Goal: Task Accomplishment & Management: Use online tool/utility

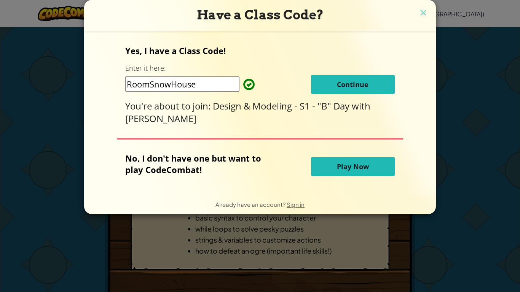
click at [338, 78] on button "Continue" at bounding box center [353, 84] width 84 height 19
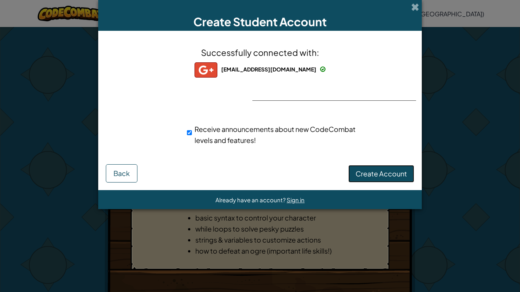
click at [387, 173] on span "Create Account" at bounding box center [380, 173] width 51 height 9
click at [387, 173] on button "Create Account" at bounding box center [381, 173] width 66 height 17
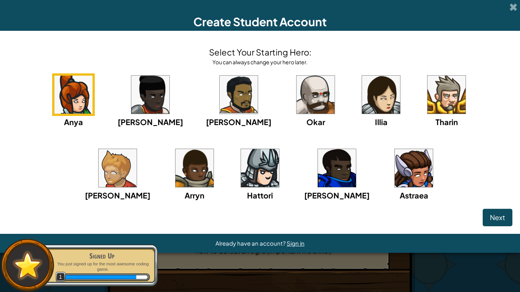
click at [362, 107] on img at bounding box center [381, 95] width 38 height 38
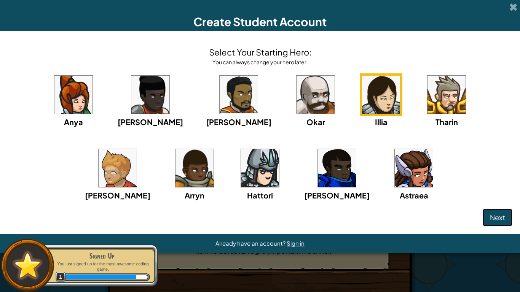
click at [500, 222] on button "Next" at bounding box center [497, 217] width 30 height 17
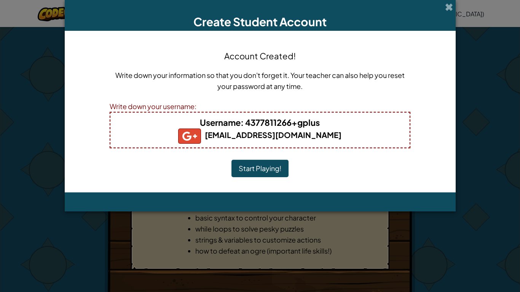
click at [277, 163] on button "Start Playing!" at bounding box center [259, 168] width 57 height 17
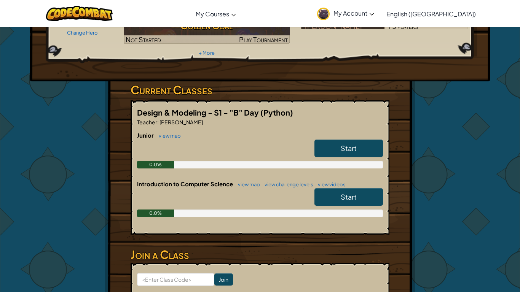
scroll to position [90, 0]
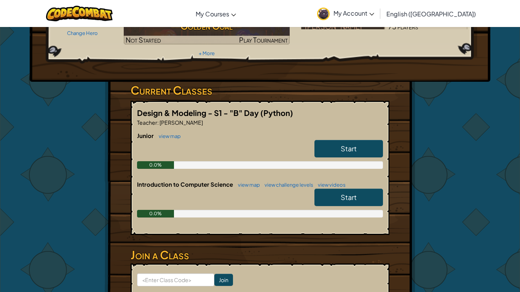
click at [342, 144] on span "Start" at bounding box center [348, 148] width 16 height 9
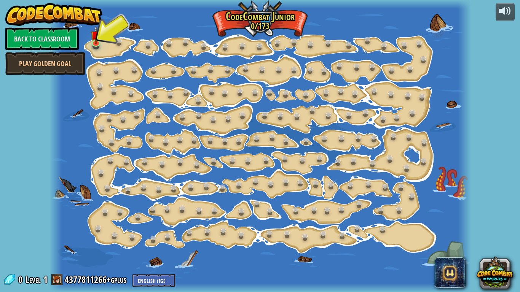
click at [111, 47] on div at bounding box center [259, 146] width 421 height 292
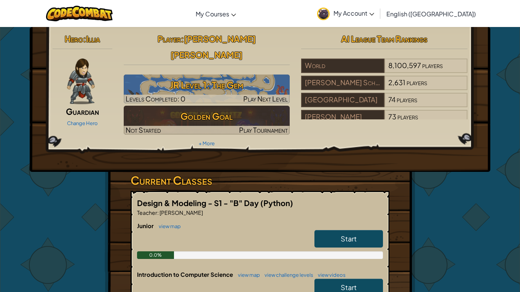
click at [326, 230] on link "Start" at bounding box center [348, 238] width 68 height 17
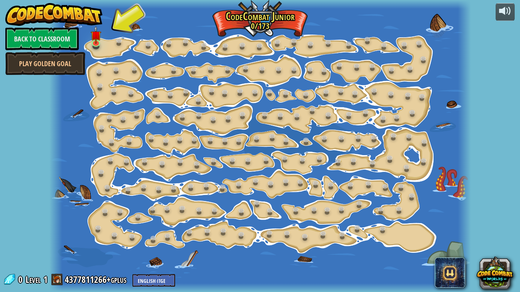
click at [95, 49] on div "15. Step Change (Locked) Change step arguments. 11. Go Smart (Locked) Now we're…" at bounding box center [259, 146] width 421 height 292
click at [90, 36] on div at bounding box center [259, 146] width 421 height 292
click at [92, 37] on img at bounding box center [96, 31] width 10 height 24
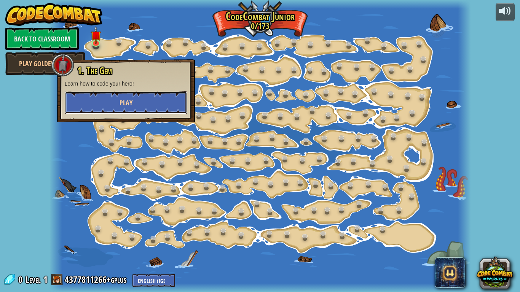
click at [108, 102] on button "Play" at bounding box center [126, 102] width 122 height 23
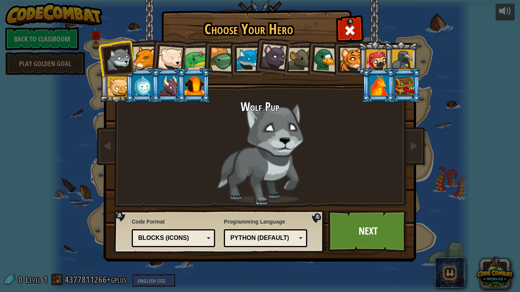
click at [136, 59] on div at bounding box center [144, 58] width 23 height 23
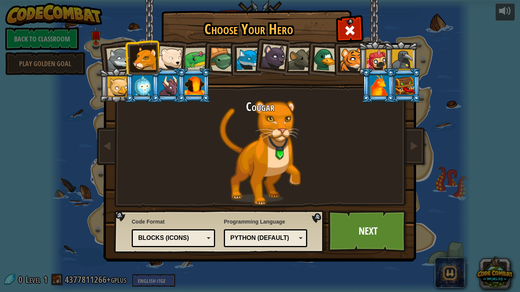
click at [263, 44] on div at bounding box center [273, 56] width 25 height 25
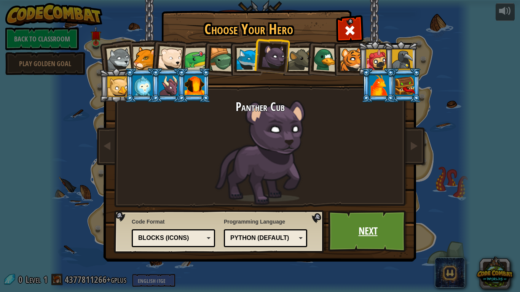
click at [353, 237] on link "Next" at bounding box center [367, 231] width 79 height 42
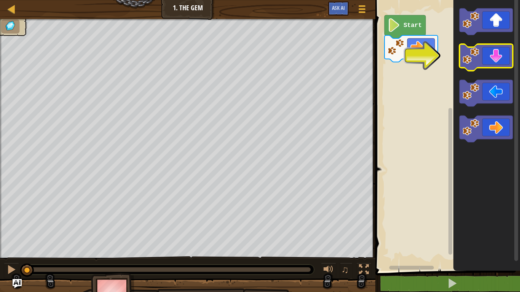
click at [492, 65] on icon "Blockly Workspace" at bounding box center [485, 57] width 53 height 27
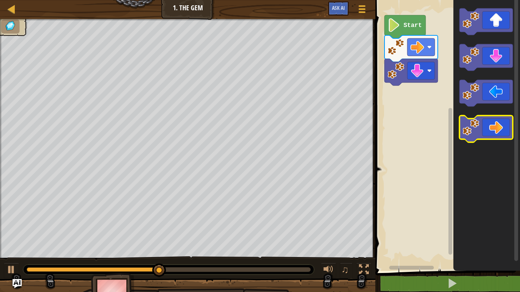
click at [500, 120] on icon "Blockly Workspace" at bounding box center [485, 129] width 53 height 27
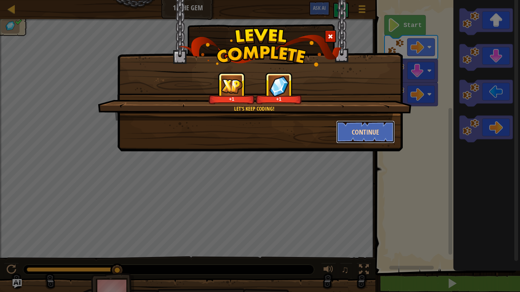
click at [388, 131] on button "Continue" at bounding box center [365, 132] width 59 height 23
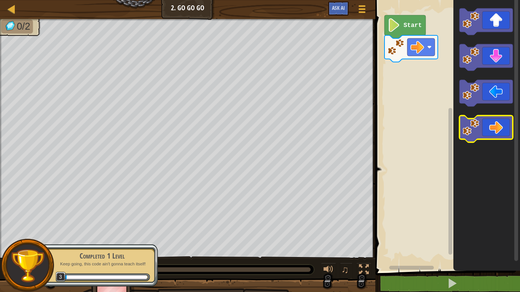
click at [498, 139] on rect "Blockly Workspace" at bounding box center [485, 129] width 53 height 27
click at [501, 133] on icon "Blockly Workspace" at bounding box center [485, 129] width 53 height 27
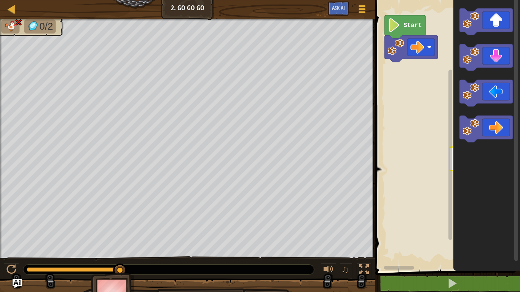
click at [383, 24] on rect "Blockly Workspace" at bounding box center [446, 133] width 147 height 275
click at [501, 33] on rect "Blockly Workspace" at bounding box center [485, 21] width 53 height 27
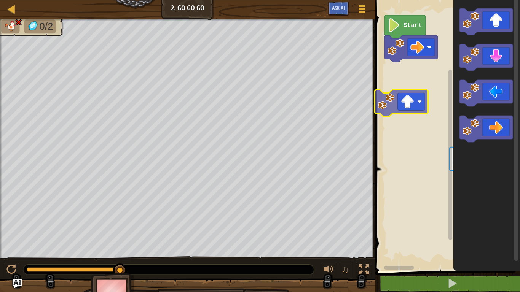
click at [419, 111] on div "Start" at bounding box center [446, 133] width 147 height 275
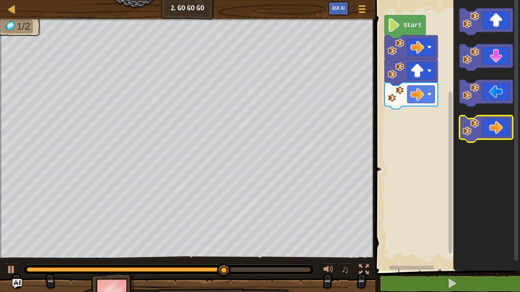
click at [512, 118] on icon "Blockly Workspace" at bounding box center [485, 129] width 53 height 27
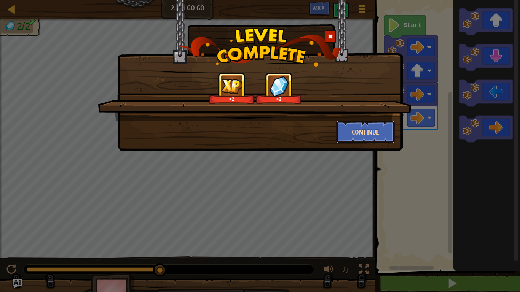
click at [356, 134] on button "Continue" at bounding box center [365, 132] width 59 height 23
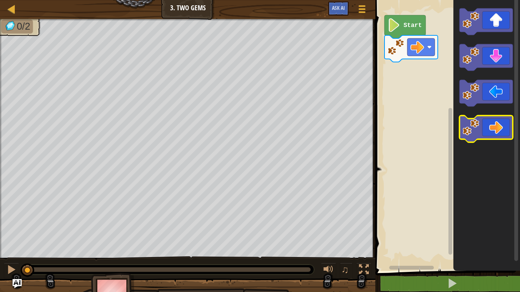
click at [478, 140] on rect "Blockly Workspace" at bounding box center [485, 129] width 53 height 27
click at [492, 120] on icon "Blockly Workspace" at bounding box center [485, 129] width 53 height 27
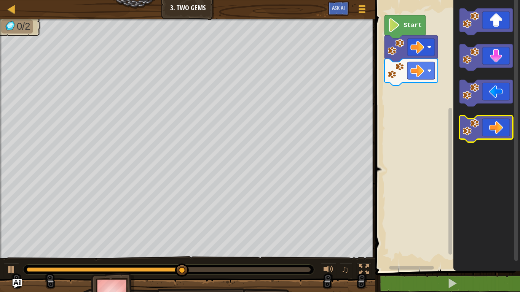
click at [495, 118] on icon "Blockly Workspace" at bounding box center [485, 129] width 53 height 27
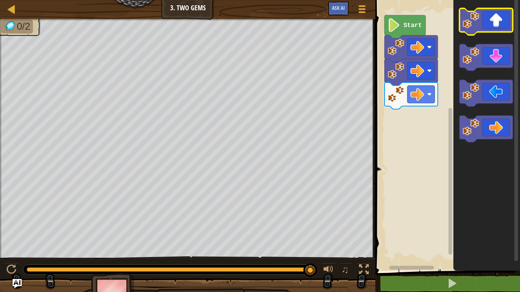
click at [506, 17] on icon "Blockly Workspace" at bounding box center [485, 21] width 53 height 27
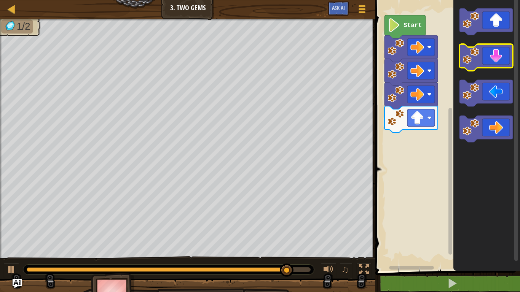
click at [501, 60] on icon "Blockly Workspace" at bounding box center [485, 57] width 53 height 27
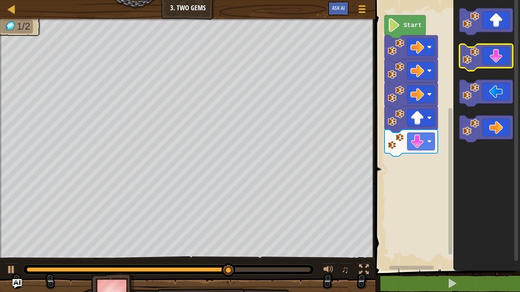
click at [501, 62] on icon "Blockly Workspace" at bounding box center [485, 57] width 53 height 27
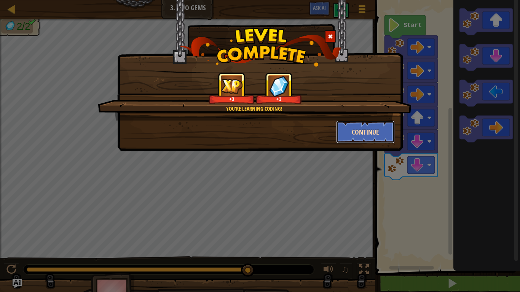
click at [385, 137] on button "Continue" at bounding box center [365, 132] width 59 height 23
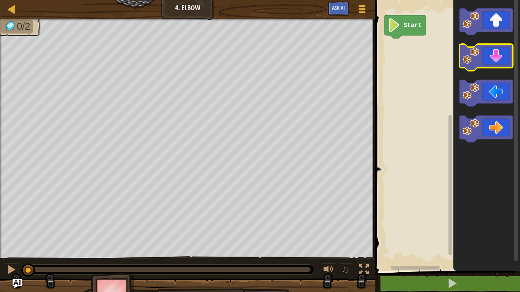
click at [493, 60] on icon "Blockly Workspace" at bounding box center [485, 57] width 53 height 27
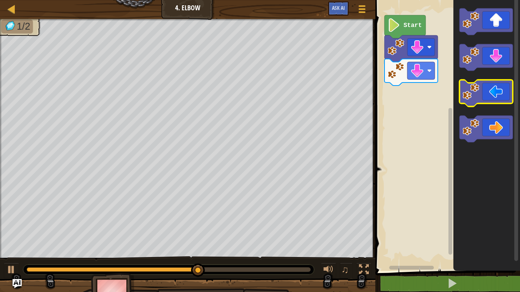
click at [485, 95] on icon "Blockly Workspace" at bounding box center [485, 93] width 53 height 27
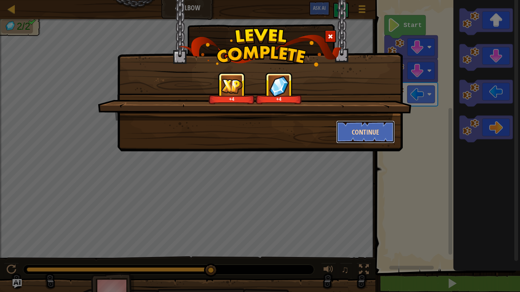
click at [337, 129] on button "Continue" at bounding box center [365, 132] width 59 height 23
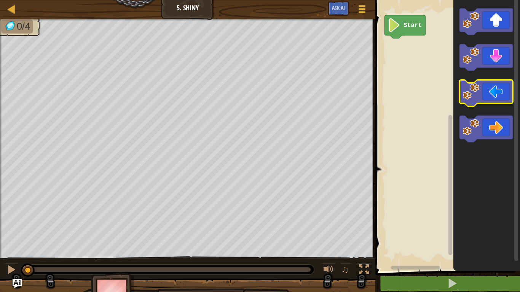
click at [493, 86] on icon "Blockly Workspace" at bounding box center [485, 93] width 53 height 27
click at [491, 87] on icon "Blockly Workspace" at bounding box center [485, 93] width 53 height 27
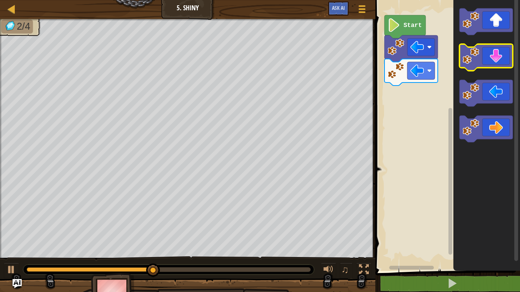
click at [490, 51] on icon "Blockly Workspace" at bounding box center [485, 57] width 53 height 27
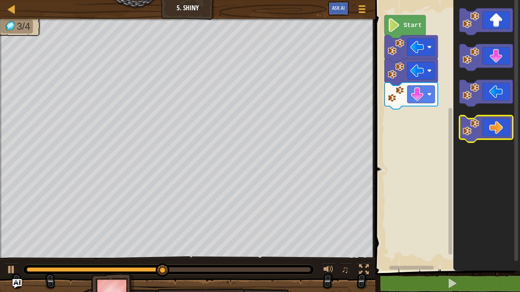
click at [500, 138] on icon "Blockly Workspace" at bounding box center [485, 129] width 53 height 27
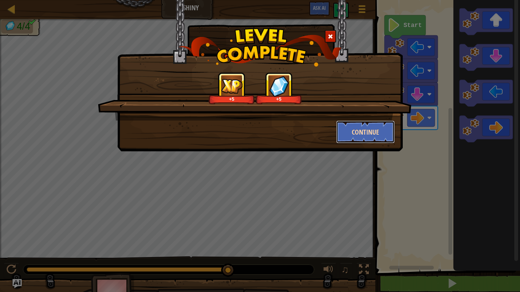
click at [379, 131] on button "Continue" at bounding box center [365, 132] width 59 height 23
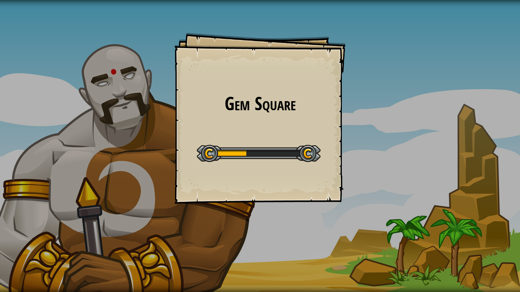
click at [381, 131] on div "Gem Square Goals Start Level Error loading from server. Try refreshing the page…" at bounding box center [260, 146] width 520 height 292
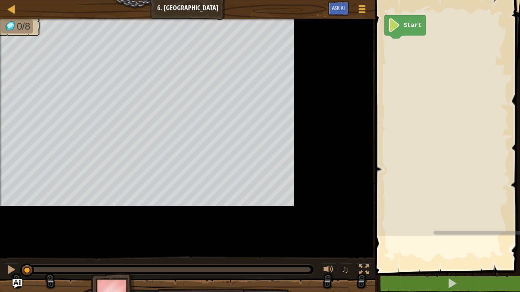
click at [381, 131] on rect "Blockly Workspace" at bounding box center [487, 116] width 228 height 240
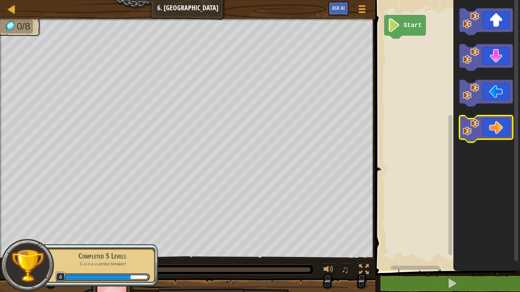
click at [488, 129] on icon "Blockly Workspace" at bounding box center [485, 129] width 53 height 27
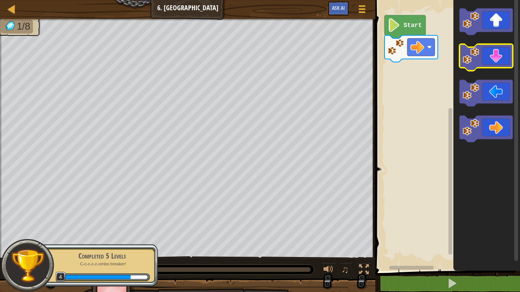
click at [499, 67] on icon "Blockly Workspace" at bounding box center [485, 57] width 53 height 27
click at [496, 54] on icon "Blockly Workspace" at bounding box center [485, 57] width 53 height 27
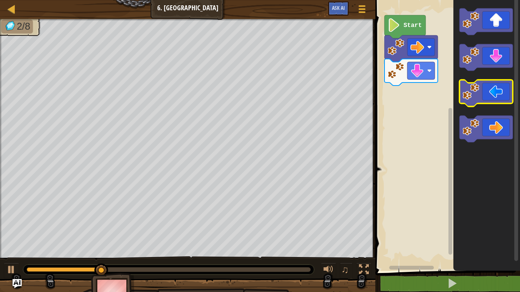
click at [491, 91] on icon "Blockly Workspace" at bounding box center [485, 93] width 53 height 27
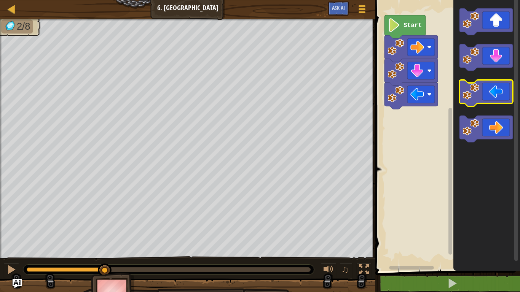
click at [491, 91] on icon "Blockly Workspace" at bounding box center [485, 93] width 53 height 27
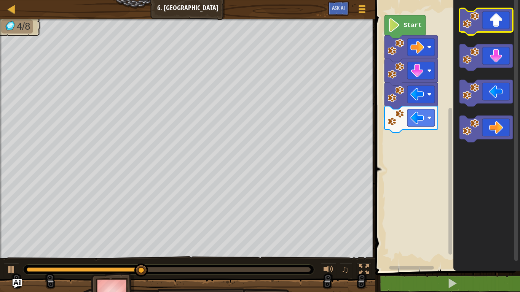
click at [496, 16] on icon "Blockly Workspace" at bounding box center [485, 21] width 53 height 27
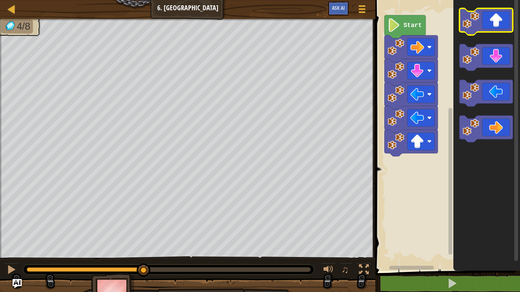
click at [496, 16] on icon "Blockly Workspace" at bounding box center [485, 21] width 53 height 27
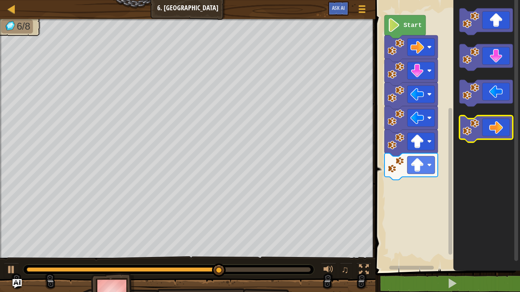
click at [490, 126] on icon "Blockly Workspace" at bounding box center [485, 129] width 53 height 27
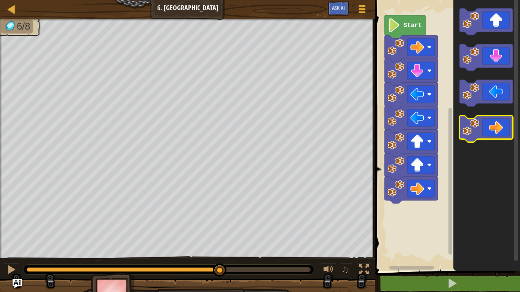
click at [490, 126] on icon "Blockly Workspace" at bounding box center [485, 129] width 53 height 27
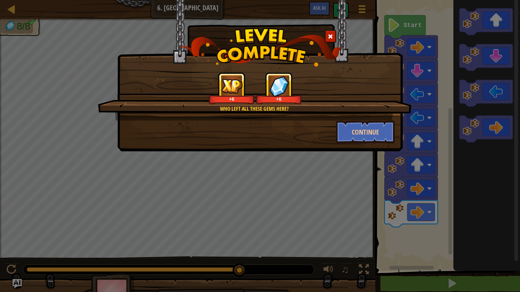
click at [396, 137] on div "Continue" at bounding box center [365, 132] width 70 height 23
click at [389, 138] on button "Continue" at bounding box center [365, 132] width 59 height 23
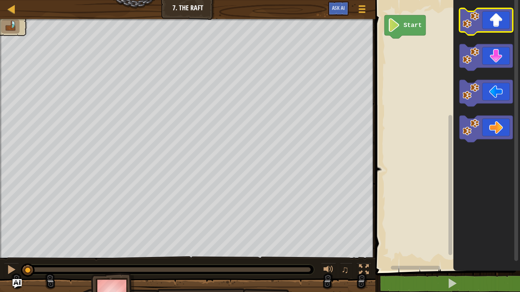
click at [503, 15] on icon "Blockly Workspace" at bounding box center [485, 21] width 53 height 27
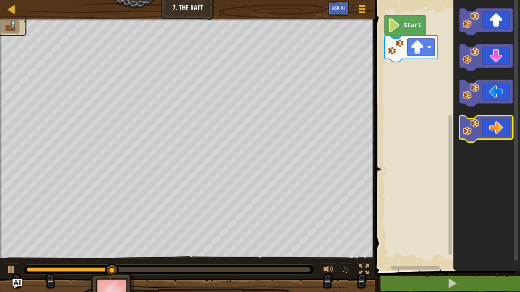
click at [492, 122] on icon "Blockly Workspace" at bounding box center [485, 129] width 53 height 27
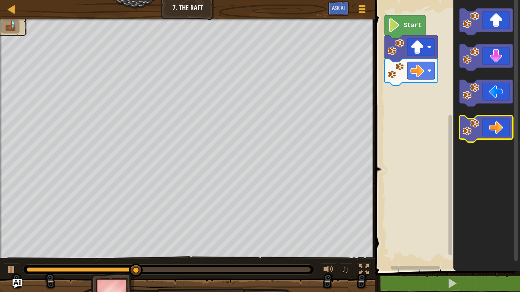
click at [493, 125] on icon "Blockly Workspace" at bounding box center [485, 129] width 53 height 27
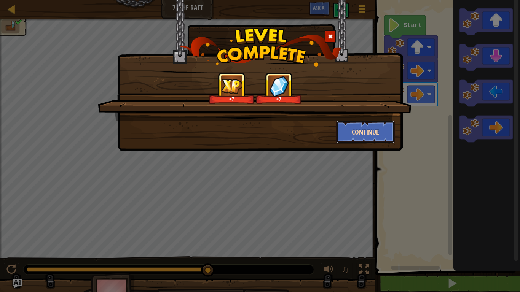
click at [388, 129] on button "Continue" at bounding box center [365, 132] width 59 height 23
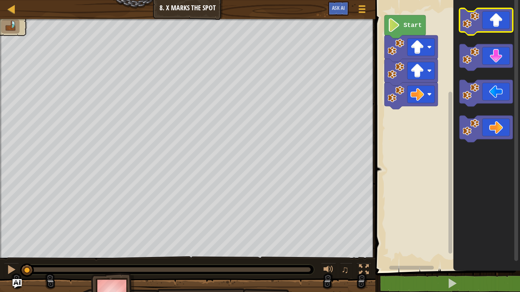
click at [489, 18] on icon "Blockly Workspace" at bounding box center [485, 21] width 53 height 27
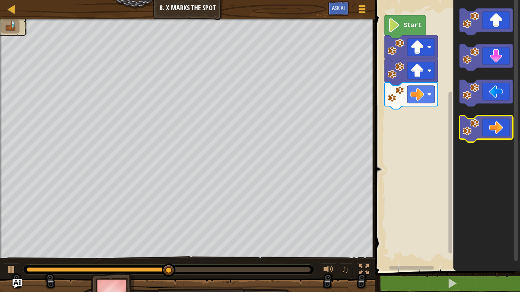
click at [504, 134] on icon "Blockly Workspace" at bounding box center [485, 129] width 53 height 27
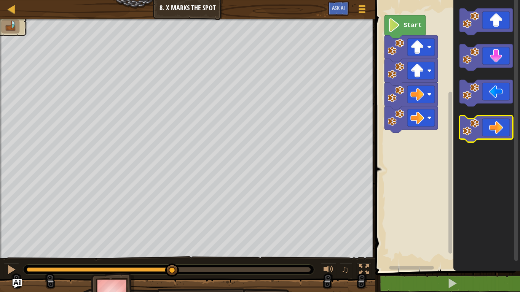
click at [504, 133] on icon "Blockly Workspace" at bounding box center [485, 129] width 53 height 27
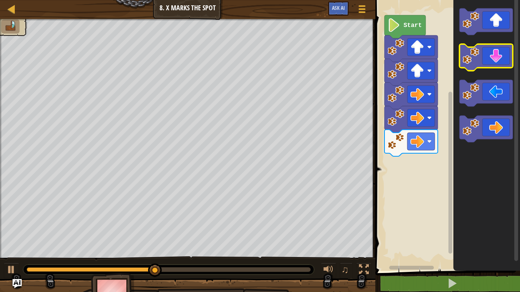
click at [487, 54] on icon "Blockly Workspace" at bounding box center [485, 57] width 53 height 27
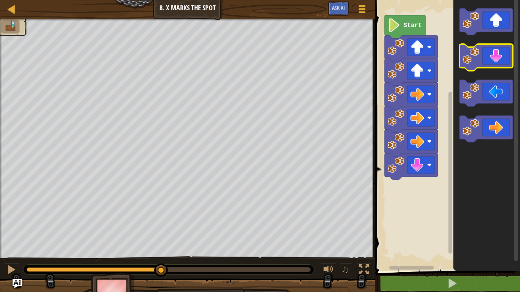
click at [489, 50] on icon "Blockly Workspace" at bounding box center [485, 57] width 53 height 27
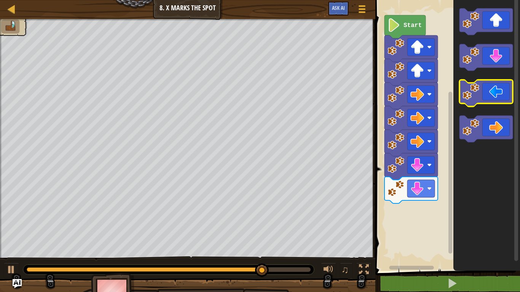
click at [502, 97] on icon "Blockly Workspace" at bounding box center [485, 93] width 53 height 27
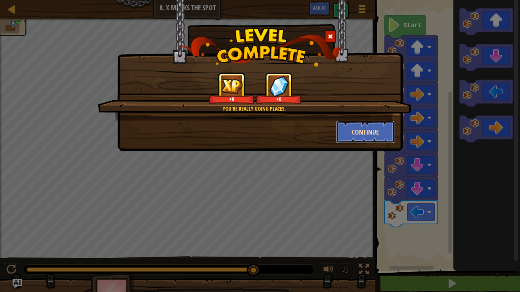
click at [347, 129] on button "Continue" at bounding box center [365, 132] width 59 height 23
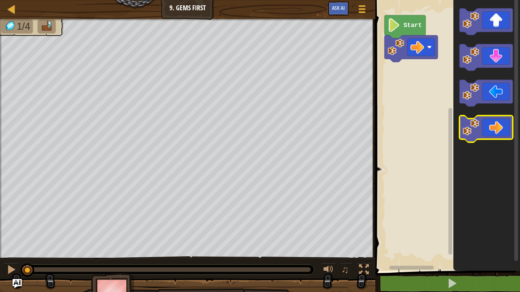
click at [488, 127] on icon "Blockly Workspace" at bounding box center [485, 129] width 53 height 27
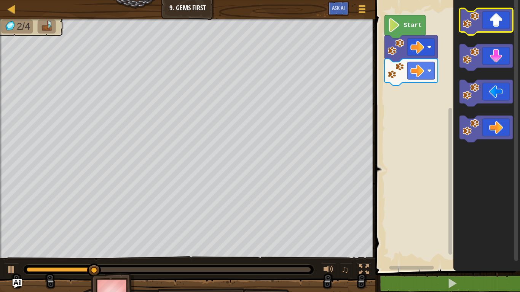
click at [494, 17] on icon "Blockly Workspace" at bounding box center [485, 21] width 53 height 27
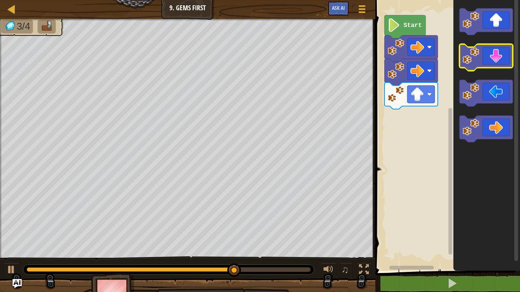
click at [503, 54] on icon "Blockly Workspace" at bounding box center [485, 57] width 53 height 27
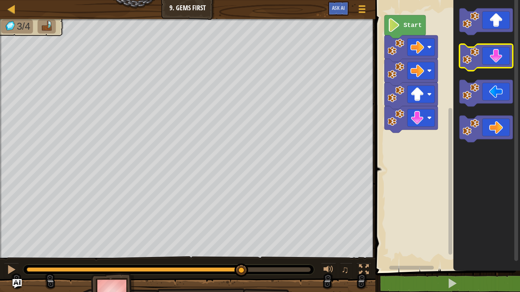
click at [501, 56] on icon "Blockly Workspace" at bounding box center [485, 57] width 53 height 27
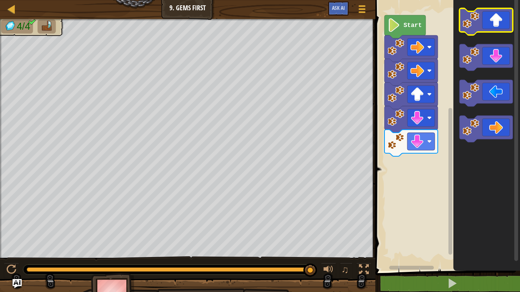
click at [499, 23] on icon "Blockly Workspace" at bounding box center [485, 21] width 53 height 27
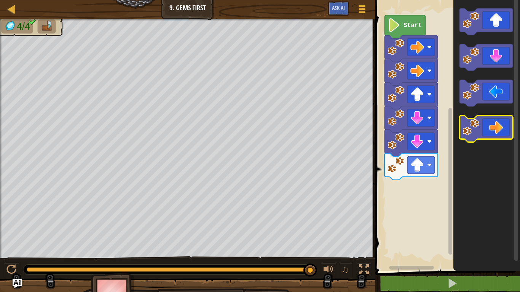
click at [502, 134] on icon "Blockly Workspace" at bounding box center [485, 129] width 53 height 27
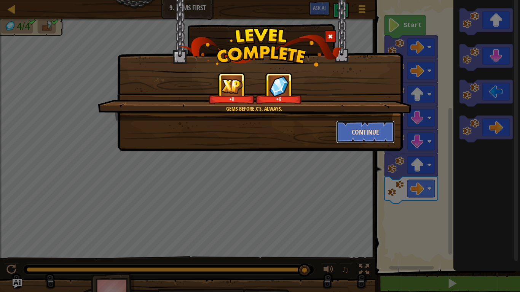
click at [364, 135] on button "Continue" at bounding box center [365, 132] width 59 height 23
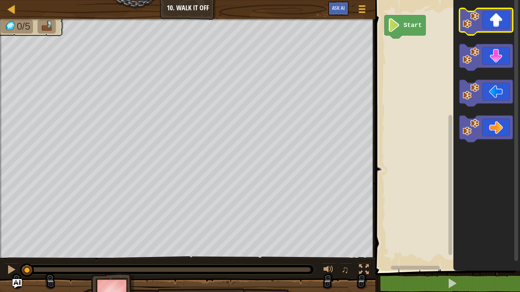
click at [499, 20] on icon "Blockly Workspace" at bounding box center [485, 21] width 53 height 27
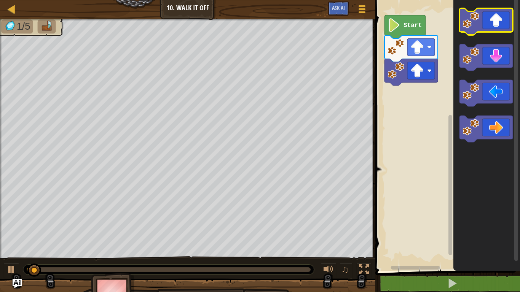
click at [499, 20] on icon "Blockly Workspace" at bounding box center [485, 21] width 53 height 27
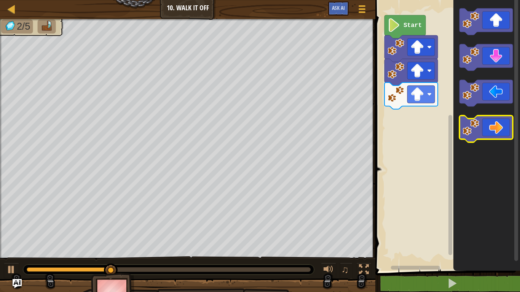
click at [499, 131] on icon "Blockly Workspace" at bounding box center [485, 129] width 53 height 27
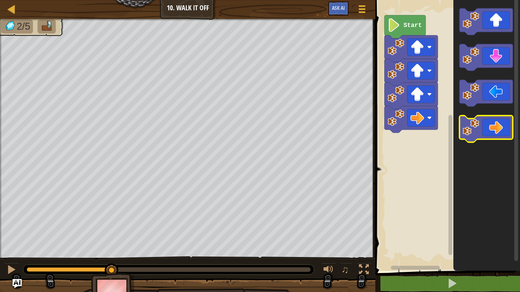
click at [499, 131] on icon "Blockly Workspace" at bounding box center [485, 129] width 53 height 27
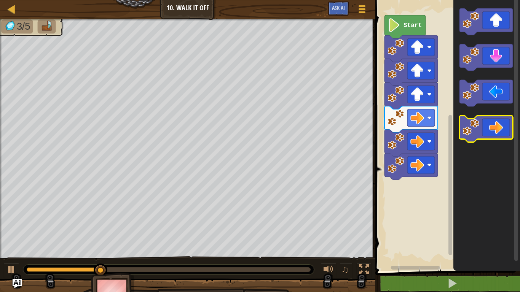
click at [499, 131] on icon "Blockly Workspace" at bounding box center [485, 129] width 53 height 27
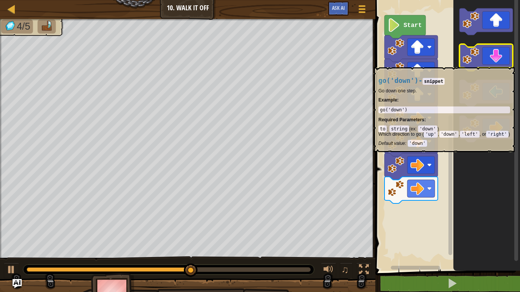
click at [495, 63] on icon "Blockly Workspace" at bounding box center [485, 57] width 53 height 27
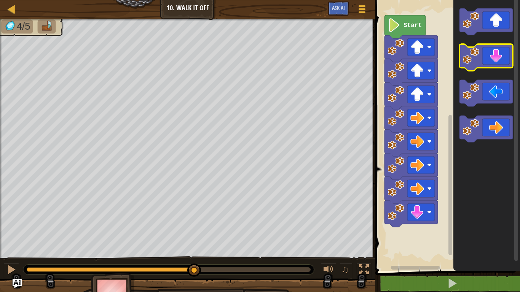
click at [495, 63] on icon "Blockly Workspace" at bounding box center [485, 57] width 53 height 27
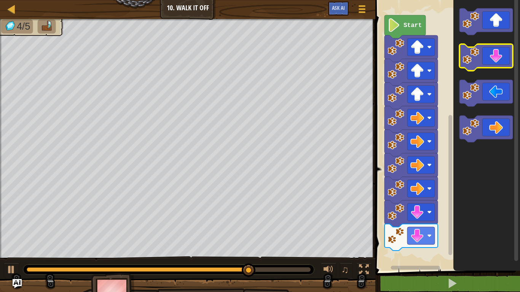
click at [495, 63] on icon "Blockly Workspace" at bounding box center [485, 57] width 53 height 27
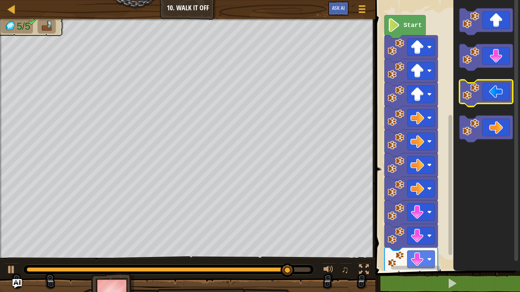
click at [499, 91] on icon "Blockly Workspace" at bounding box center [485, 93] width 53 height 27
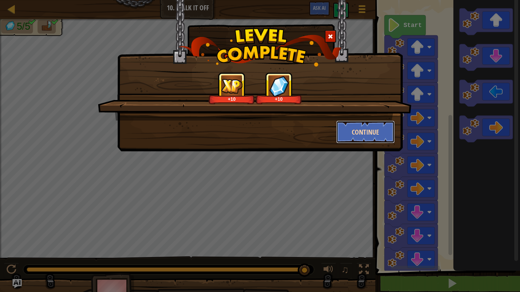
click at [339, 126] on button "Continue" at bounding box center [365, 132] width 59 height 23
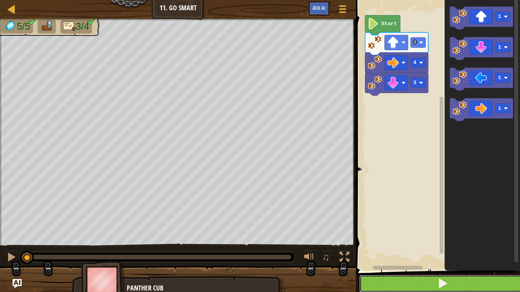
click at [422, 284] on button at bounding box center [442, 283] width 166 height 17
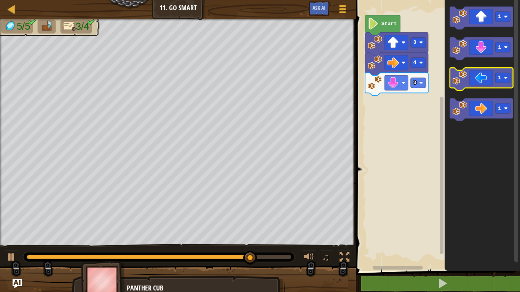
click at [481, 72] on icon "Blockly Workspace" at bounding box center [481, 79] width 63 height 23
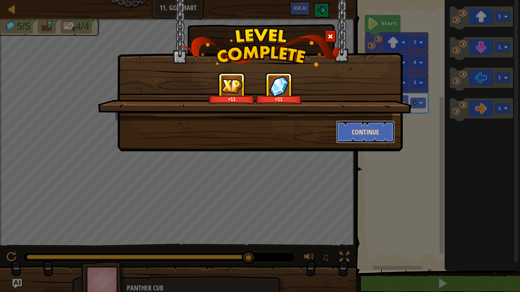
click at [368, 137] on button "Continue" at bounding box center [365, 132] width 59 height 23
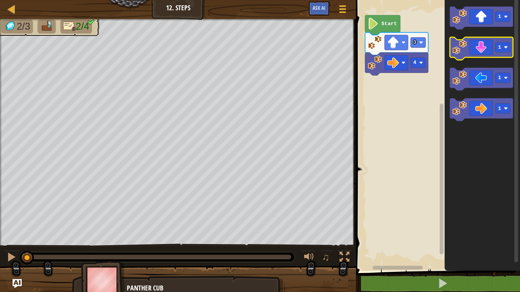
click at [480, 44] on icon "Blockly Workspace" at bounding box center [481, 48] width 63 height 23
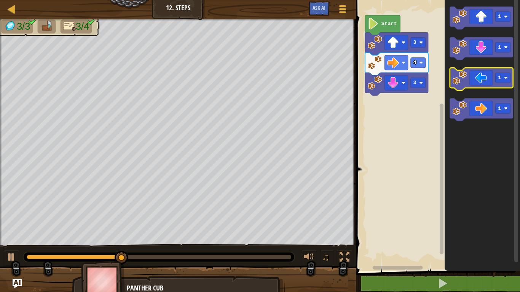
click at [475, 84] on icon "Blockly Workspace" at bounding box center [481, 79] width 63 height 23
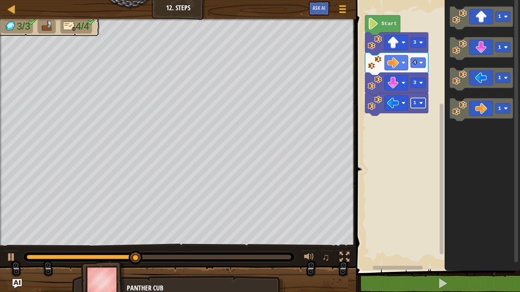
click at [412, 103] on rect "Blockly Workspace" at bounding box center [417, 103] width 15 height 10
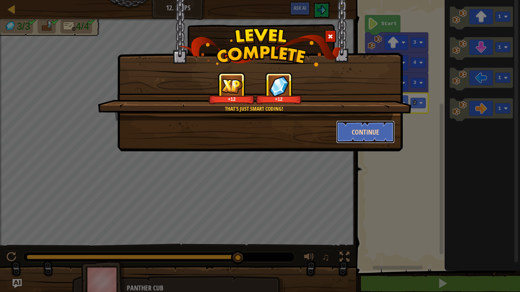
click at [376, 134] on button "Continue" at bounding box center [365, 132] width 59 height 23
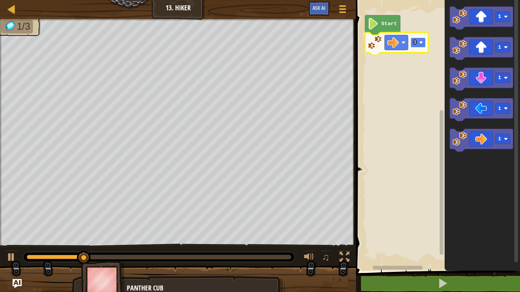
click at [418, 43] on rect "Blockly Workspace" at bounding box center [417, 43] width 15 height 10
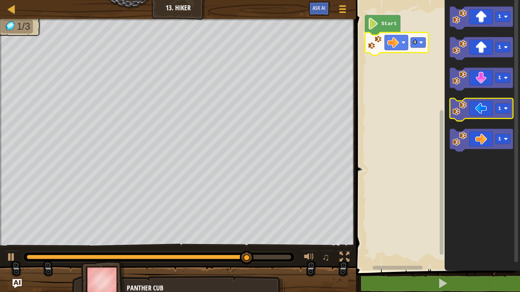
click at [477, 105] on icon "Blockly Workspace" at bounding box center [481, 110] width 63 height 23
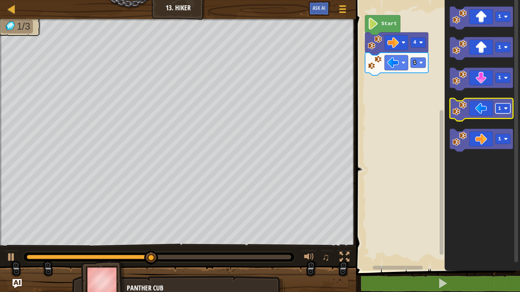
click at [503, 111] on rect "Blockly Workspace" at bounding box center [502, 108] width 15 height 10
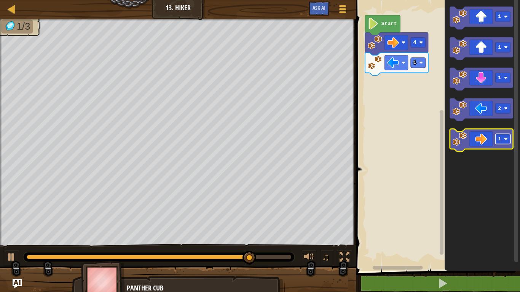
click at [505, 140] on image "Blockly Workspace" at bounding box center [506, 139] width 4 height 4
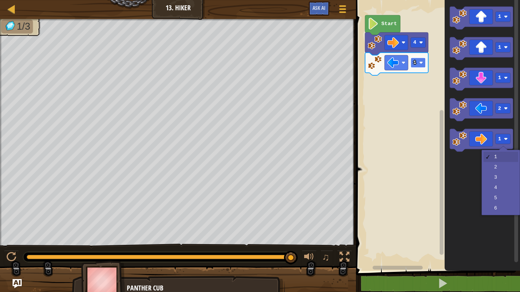
click at [413, 65] on text "1" at bounding box center [414, 63] width 3 height 6
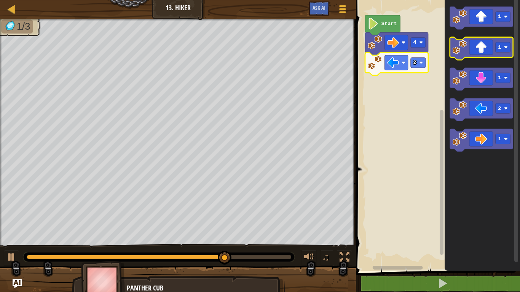
click at [486, 46] on icon "Blockly Workspace" at bounding box center [481, 48] width 63 height 23
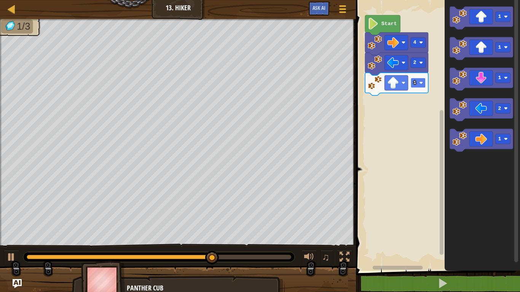
click at [411, 84] on rect "Blockly Workspace" at bounding box center [417, 83] width 15 height 10
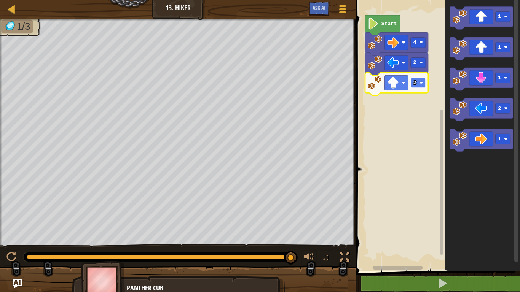
click at [421, 81] on image "Blockly Workspace" at bounding box center [421, 83] width 4 height 4
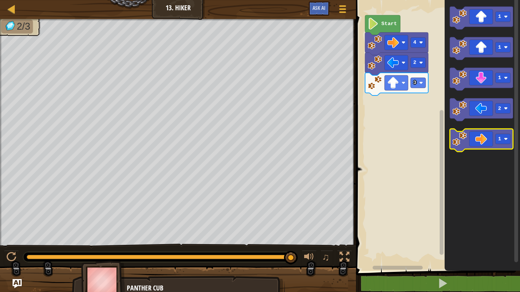
click at [487, 138] on icon "Blockly Workspace" at bounding box center [481, 140] width 63 height 23
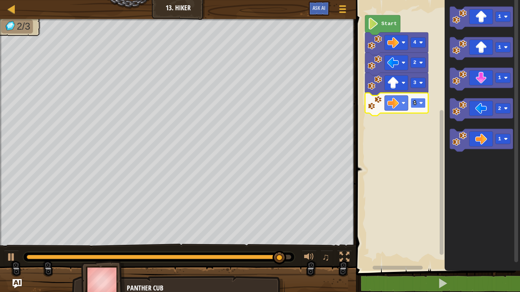
click at [415, 105] on text "1" at bounding box center [414, 103] width 3 height 6
click at [480, 84] on icon "Blockly Workspace" at bounding box center [481, 79] width 63 height 23
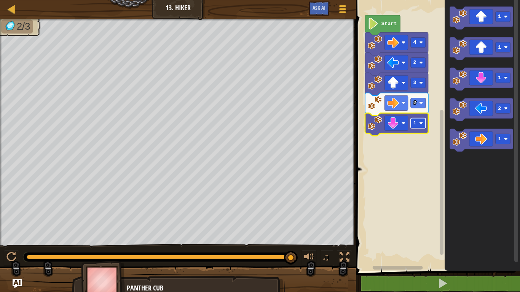
click at [415, 121] on text "1" at bounding box center [414, 123] width 3 height 6
click at [415, 145] on rect "Blockly Workspace" at bounding box center [436, 133] width 166 height 275
click at [376, 30] on icon "Blockly Workspace" at bounding box center [382, 25] width 35 height 20
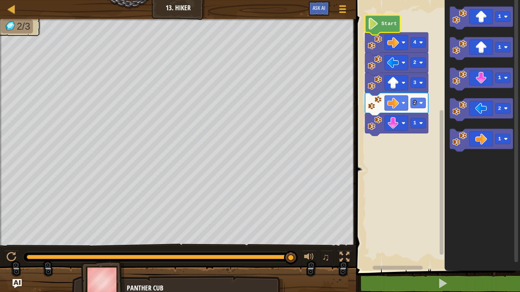
click at [370, 27] on image "Blockly Workspace" at bounding box center [372, 24] width 11 height 12
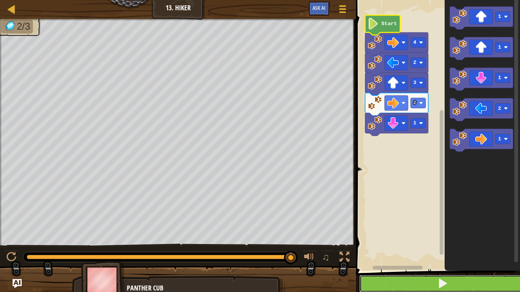
click at [450, 287] on button at bounding box center [442, 283] width 166 height 17
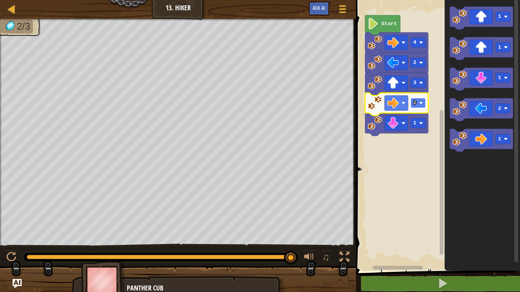
click at [414, 107] on rect "Blockly Workspace" at bounding box center [417, 103] width 15 height 10
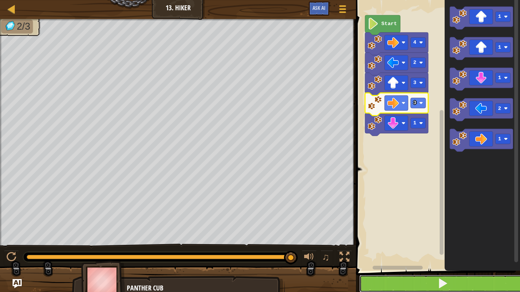
click at [386, 289] on button at bounding box center [442, 283] width 166 height 17
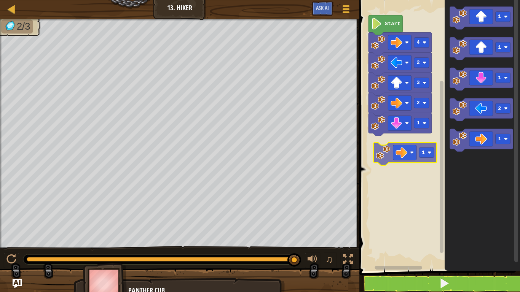
click at [388, 158] on div "Start 4 2 3 1 2 1 1 1 2 1 1" at bounding box center [438, 133] width 163 height 275
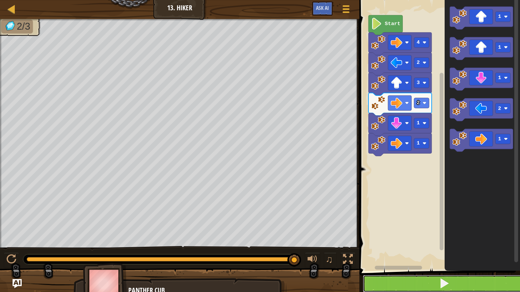
click at [446, 284] on span at bounding box center [444, 283] width 11 height 11
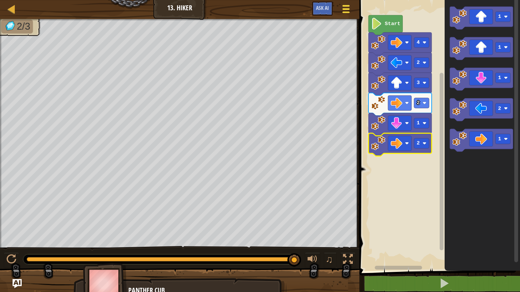
click at [347, 4] on div at bounding box center [346, 8] width 10 height 11
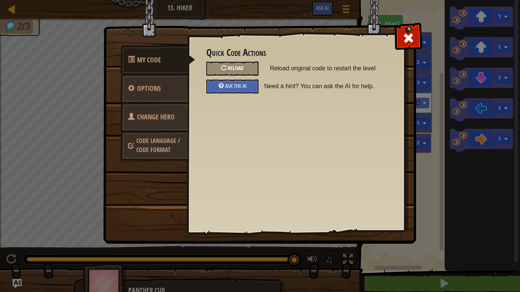
click at [252, 62] on div "Reload" at bounding box center [232, 69] width 52 height 14
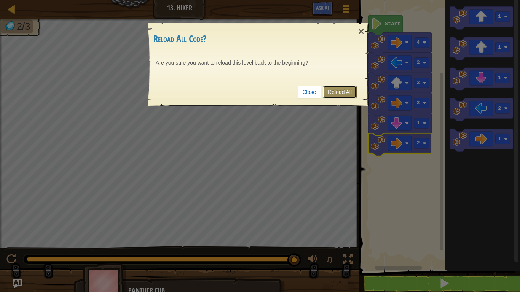
click at [343, 88] on link "Reload All" at bounding box center [340, 92] width 34 height 13
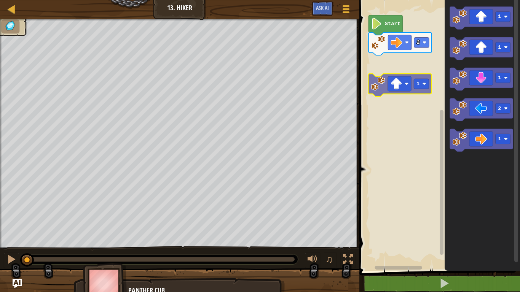
click at [395, 89] on div "2 Start 1 1 1 2 1 1" at bounding box center [438, 133] width 163 height 275
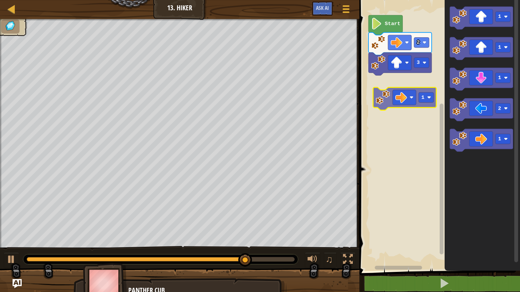
click at [386, 91] on div "Start 2 3 1 1 1 2 1 1" at bounding box center [438, 133] width 163 height 275
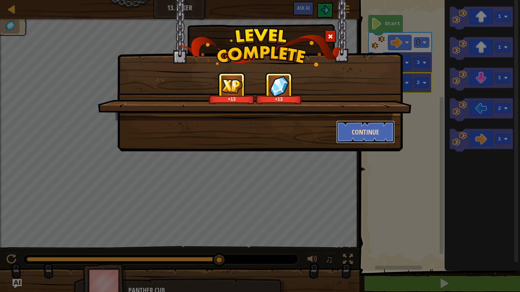
click at [368, 138] on button "Continue" at bounding box center [365, 132] width 59 height 23
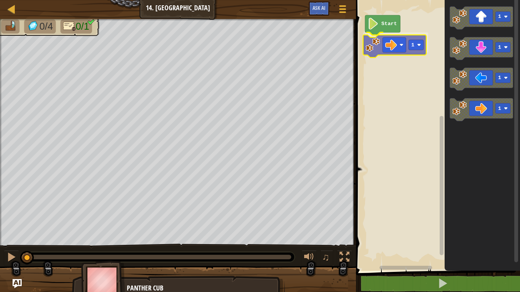
click at [393, 48] on div "Start 1 1 1 1 1 1" at bounding box center [436, 133] width 166 height 275
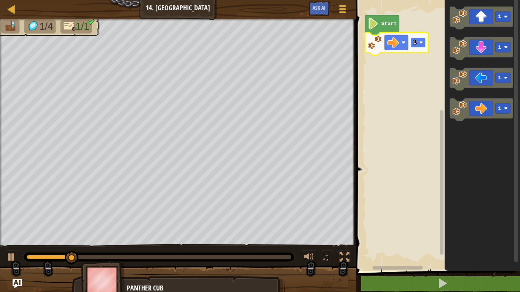
click at [417, 40] on rect "Blockly Workspace" at bounding box center [417, 43] width 15 height 10
click at [409, 39] on icon "Blockly Workspace" at bounding box center [396, 43] width 63 height 23
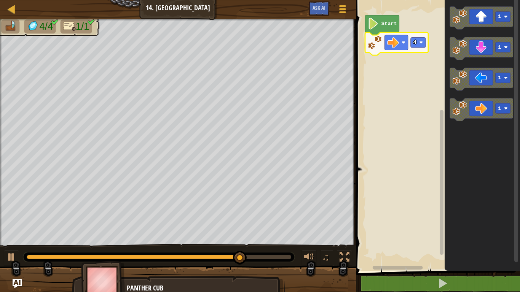
click at [409, 39] on icon "Blockly Workspace" at bounding box center [396, 43] width 63 height 23
click at [417, 40] on rect "Blockly Workspace" at bounding box center [417, 43] width 15 height 10
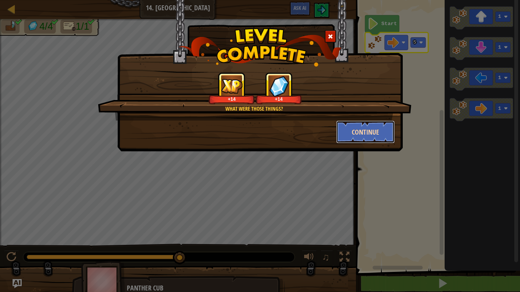
click at [361, 141] on button "Continue" at bounding box center [365, 132] width 59 height 23
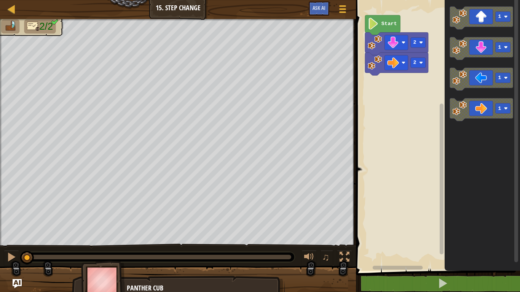
click at [365, 88] on div "2 2 Start 1 1 1 1" at bounding box center [436, 133] width 166 height 275
click at [395, 51] on div "2 2 Start 1 1 1 1" at bounding box center [436, 133] width 166 height 275
click at [421, 104] on div "2 2 Start 1 1 1 1" at bounding box center [436, 133] width 166 height 275
click at [474, 46] on icon "Blockly Workspace" at bounding box center [481, 48] width 63 height 23
click at [289, 95] on div "Map Junior 15. Step Change Game Menu Ask AI 1 ההההההההההההההההההההההההההההההההה…" at bounding box center [260, 146] width 520 height 292
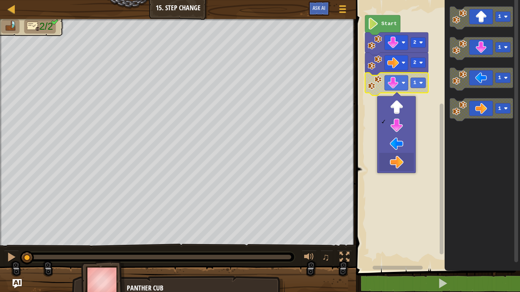
click at [394, 173] on rect "Blockly Workspace" at bounding box center [436, 133] width 166 height 275
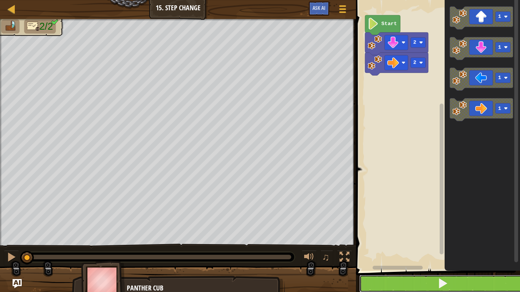
click at [404, 289] on button at bounding box center [442, 283] width 166 height 17
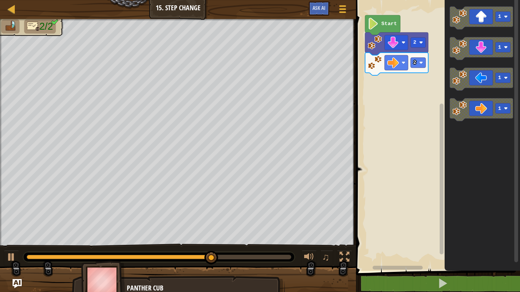
click at [425, 70] on icon "Blockly Workspace" at bounding box center [396, 63] width 63 height 23
click at [422, 64] on image "Blockly Workspace" at bounding box center [421, 63] width 4 height 4
click at [422, 62] on image "Blockly Workspace" at bounding box center [421, 63] width 4 height 4
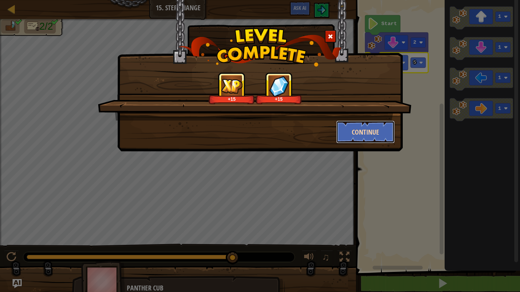
click at [369, 131] on button "Continue" at bounding box center [365, 132] width 59 height 23
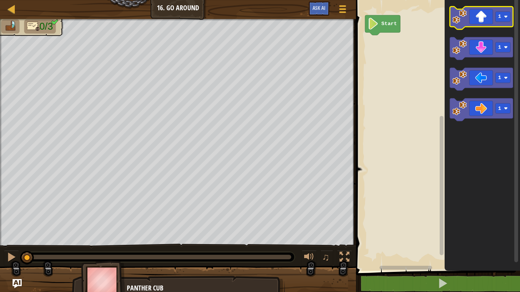
click at [483, 13] on icon "Blockly Workspace" at bounding box center [481, 17] width 63 height 23
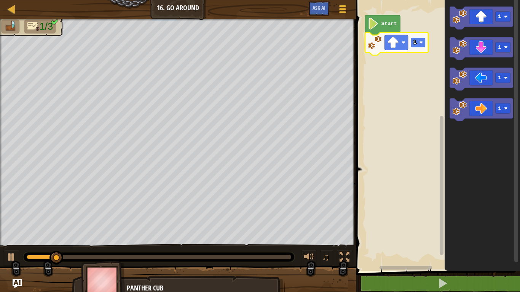
click at [420, 44] on rect "Blockly Workspace" at bounding box center [417, 43] width 15 height 10
click at [481, 109] on icon "Blockly Workspace" at bounding box center [481, 110] width 63 height 23
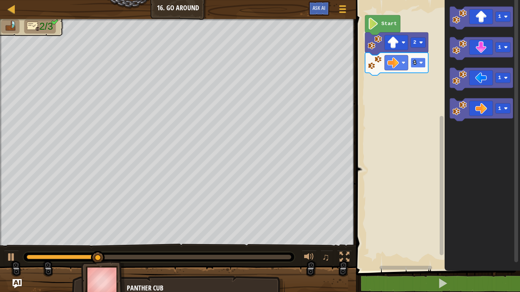
click at [418, 62] on rect "Blockly Workspace" at bounding box center [417, 63] width 15 height 10
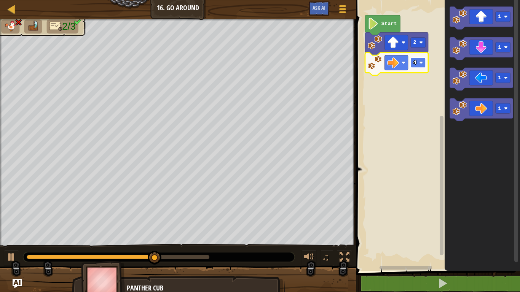
click at [414, 64] on text "4" at bounding box center [414, 63] width 3 height 6
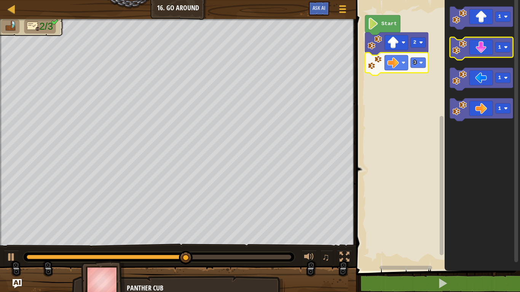
click at [489, 43] on icon "Blockly Workspace" at bounding box center [481, 48] width 63 height 23
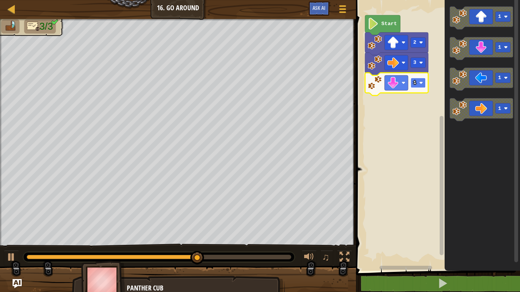
click at [418, 87] on rect "Blockly Workspace" at bounding box center [417, 83] width 15 height 10
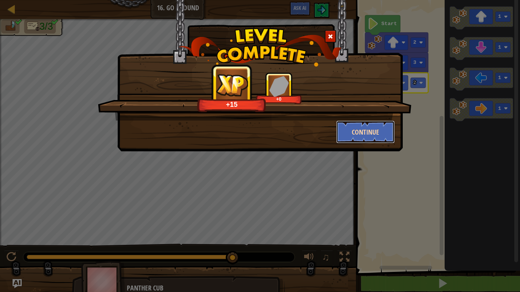
click at [378, 128] on button "Continue" at bounding box center [365, 132] width 59 height 23
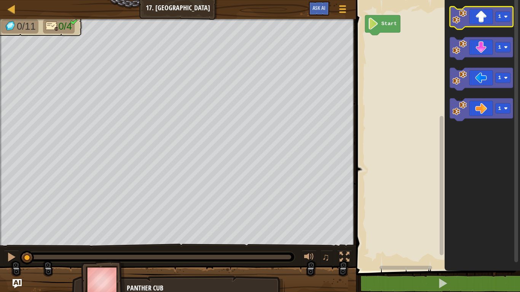
click at [487, 16] on icon "Blockly Workspace" at bounding box center [481, 17] width 63 height 23
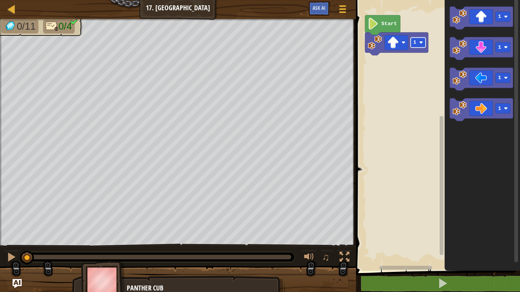
click at [424, 44] on rect "Blockly Workspace" at bounding box center [417, 43] width 15 height 10
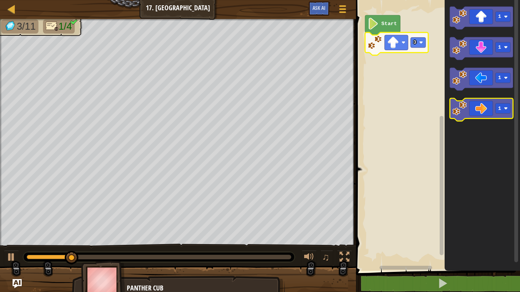
click at [480, 105] on icon "Blockly Workspace" at bounding box center [481, 110] width 63 height 23
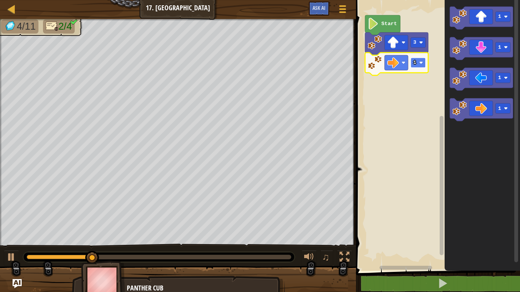
click at [420, 64] on image "Blockly Workspace" at bounding box center [421, 63] width 4 height 4
click at [412, 66] on rect "Blockly Workspace" at bounding box center [417, 63] width 15 height 10
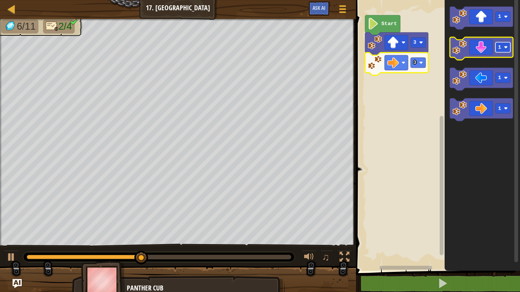
click at [507, 48] on image "Blockly Workspace" at bounding box center [506, 47] width 4 height 4
click at [496, 52] on rect "Blockly Workspace" at bounding box center [502, 47] width 15 height 10
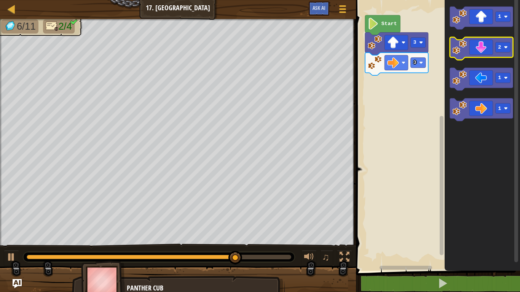
click at [484, 56] on icon "Blockly Workspace" at bounding box center [481, 48] width 63 height 23
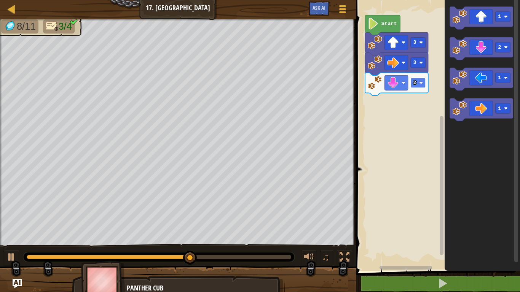
click at [415, 81] on text "2" at bounding box center [414, 83] width 3 height 6
click at [479, 80] on icon "Blockly Workspace" at bounding box center [481, 79] width 63 height 23
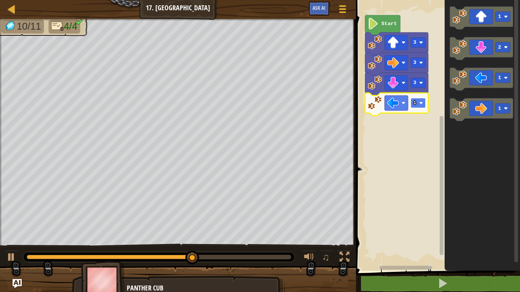
click at [419, 103] on image "Blockly Workspace" at bounding box center [421, 103] width 4 height 4
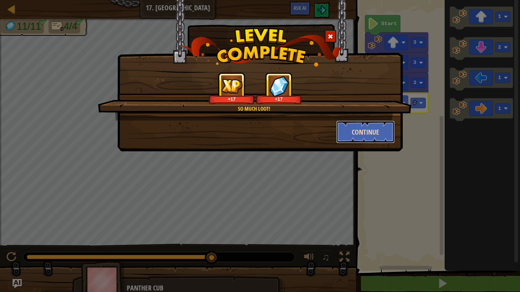
click at [354, 132] on button "Continue" at bounding box center [365, 132] width 59 height 23
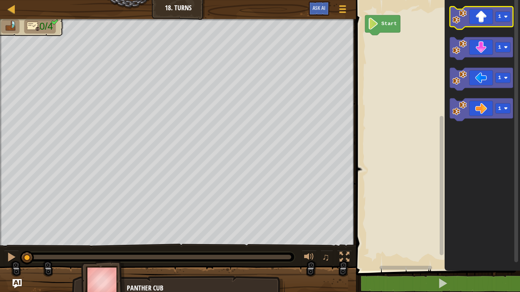
click at [477, 18] on icon "Blockly Workspace" at bounding box center [481, 17] width 63 height 23
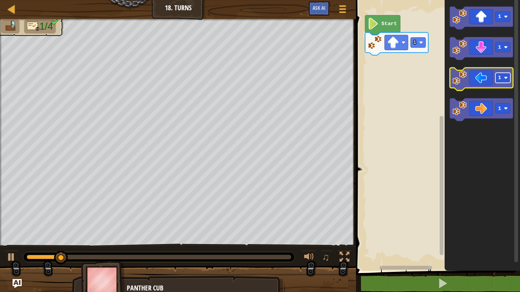
click at [502, 80] on rect "Blockly Workspace" at bounding box center [502, 78] width 15 height 10
click at [472, 75] on icon "Blockly Workspace" at bounding box center [481, 79] width 63 height 23
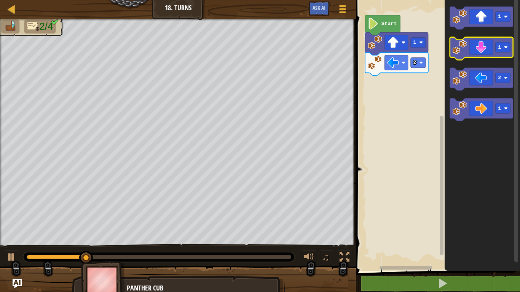
click at [476, 56] on icon "Blockly Workspace" at bounding box center [481, 48] width 63 height 23
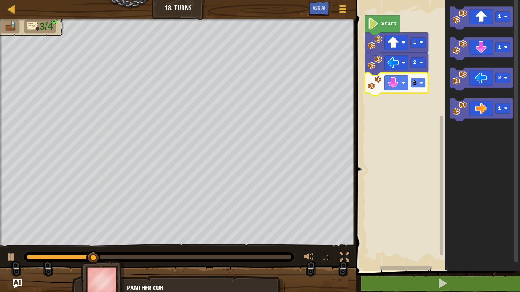
click at [411, 85] on rect "Blockly Workspace" at bounding box center [417, 83] width 15 height 10
click at [413, 86] on text "2" at bounding box center [414, 83] width 3 height 6
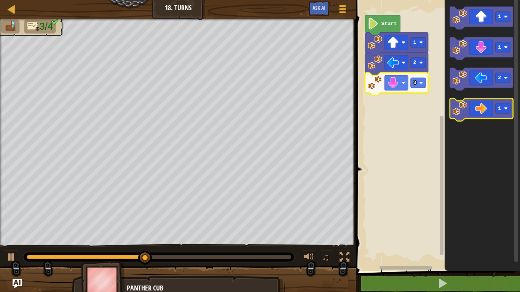
click at [475, 110] on icon "Blockly Workspace" at bounding box center [481, 110] width 63 height 23
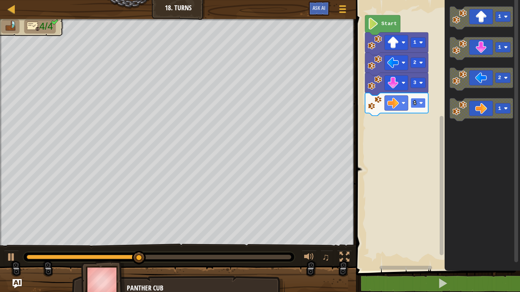
click at [418, 102] on rect "Blockly Workspace" at bounding box center [417, 103] width 15 height 10
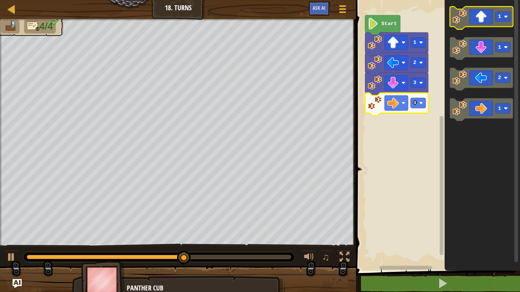
click at [477, 17] on icon "Blockly Workspace" at bounding box center [481, 17] width 63 height 23
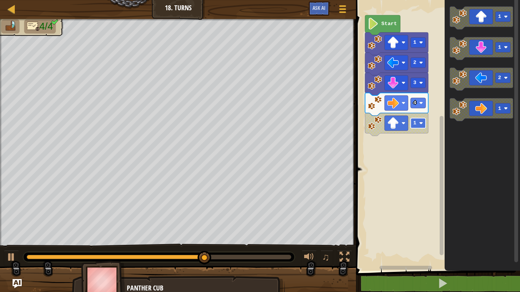
click at [413, 127] on rect "Blockly Workspace" at bounding box center [417, 123] width 15 height 10
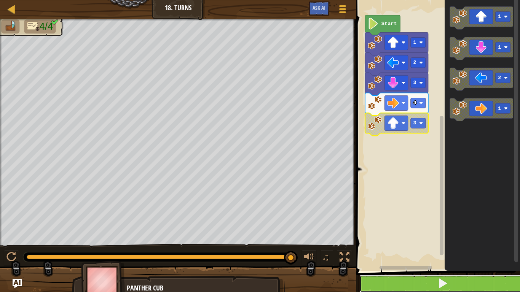
click at [402, 286] on button at bounding box center [442, 283] width 166 height 17
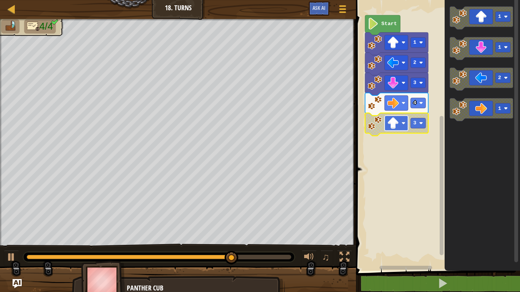
click at [401, 126] on rect "Blockly Workspace" at bounding box center [397, 123] width 24 height 15
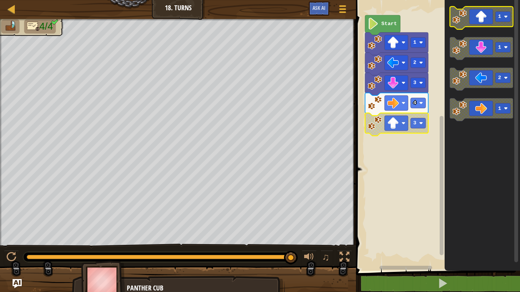
click at [479, 18] on icon "Blockly Workspace" at bounding box center [481, 17] width 63 height 23
